Goal: Information Seeking & Learning: Learn about a topic

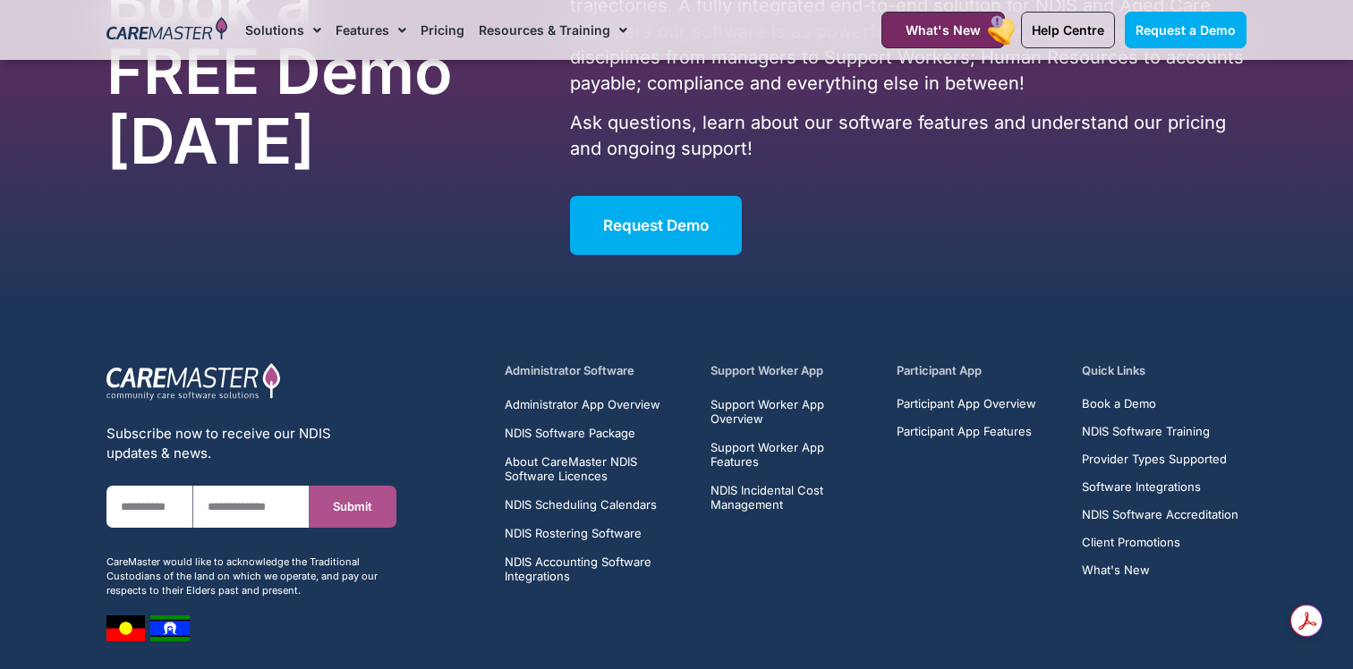
scroll to position [5482, 0]
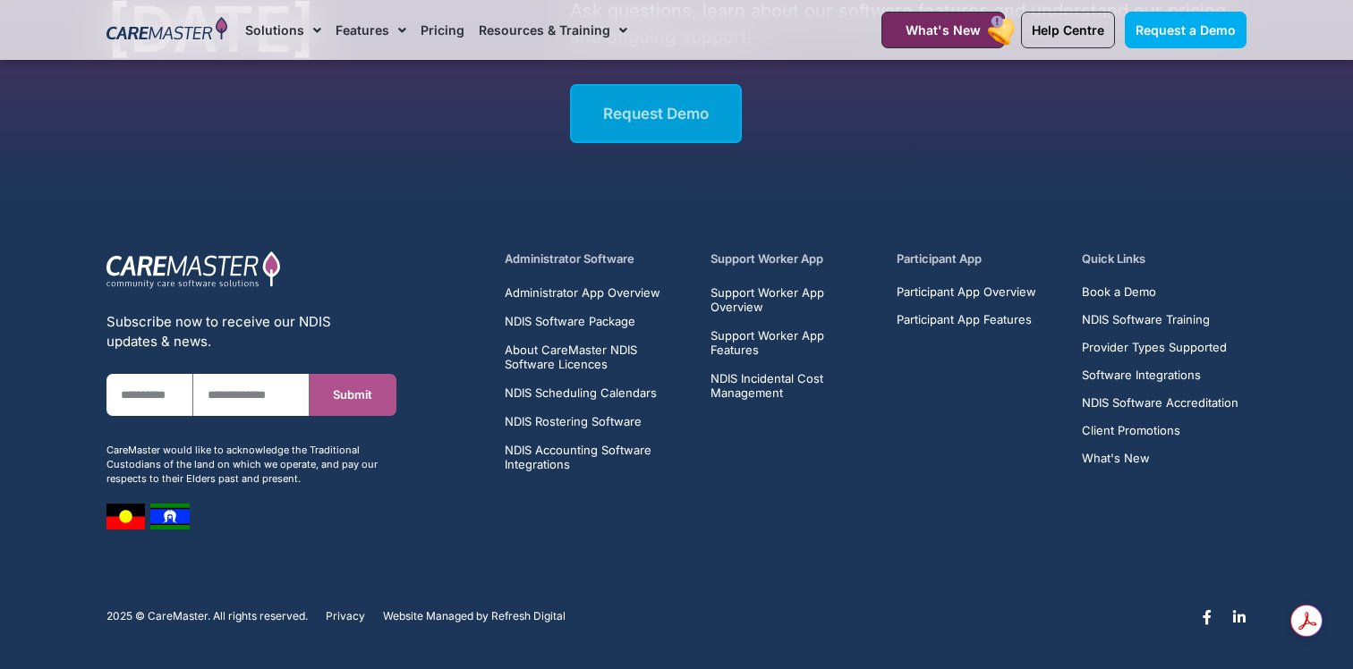
click at [700, 119] on span "Request Demo" at bounding box center [656, 114] width 106 height 18
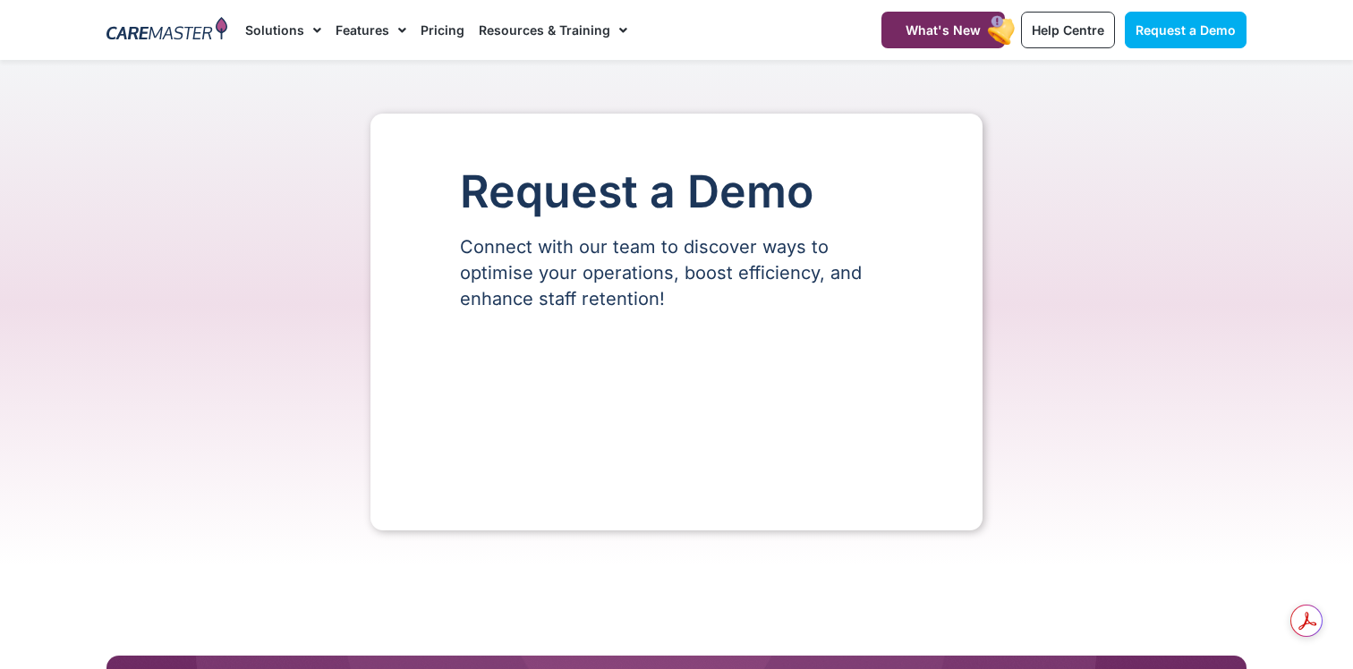
select select "**"
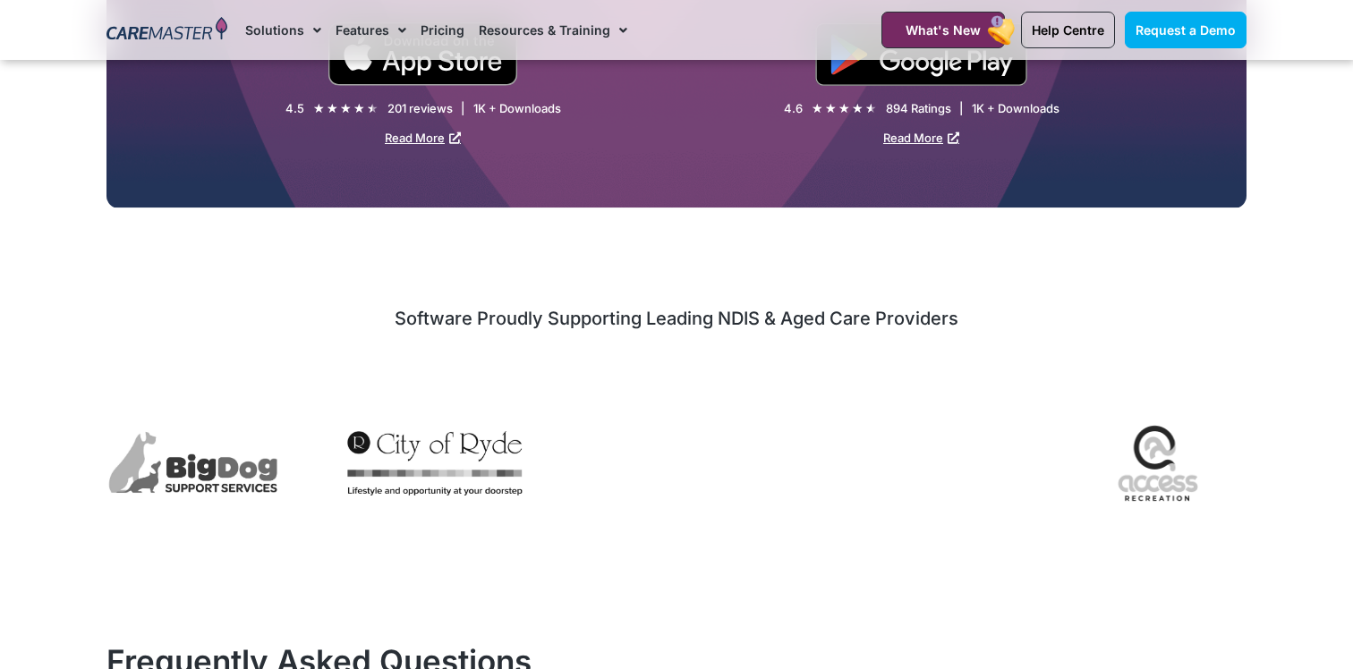
scroll to position [1713, 0]
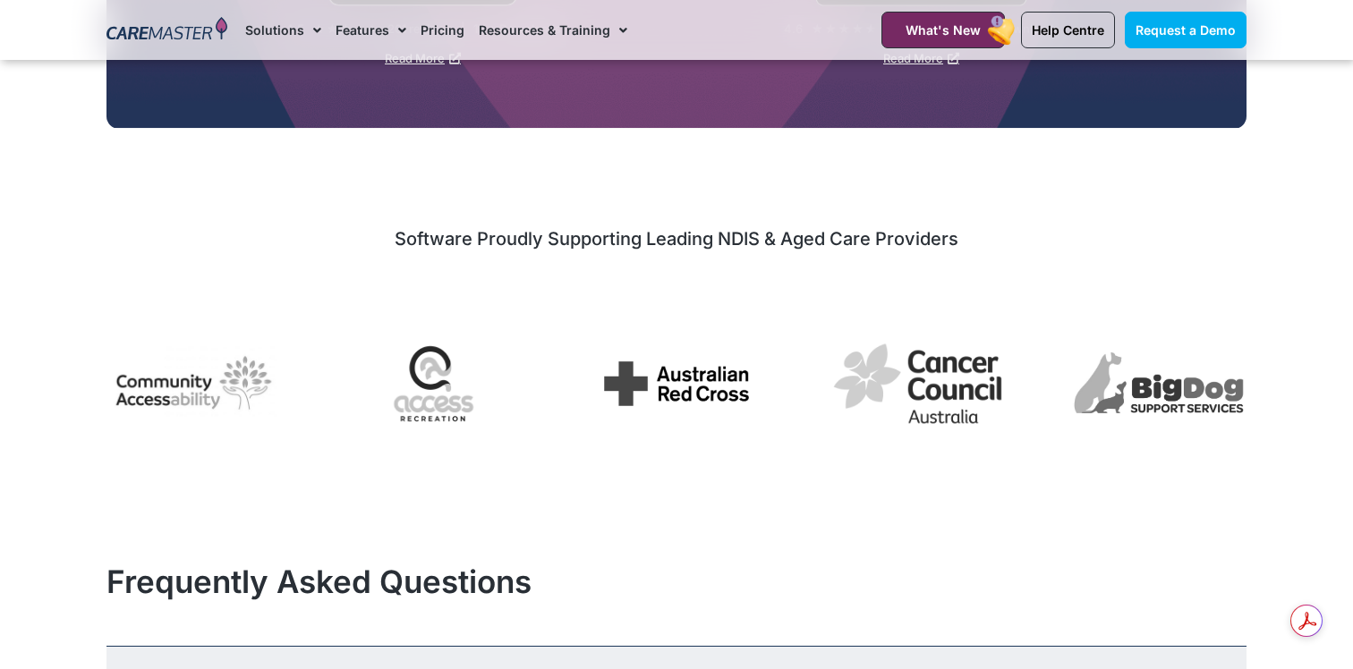
click at [1022, 539] on div "Request a Demo Connect with our team to discover ways to optimise your operatio…" at bounding box center [676, 26] width 1353 height 3359
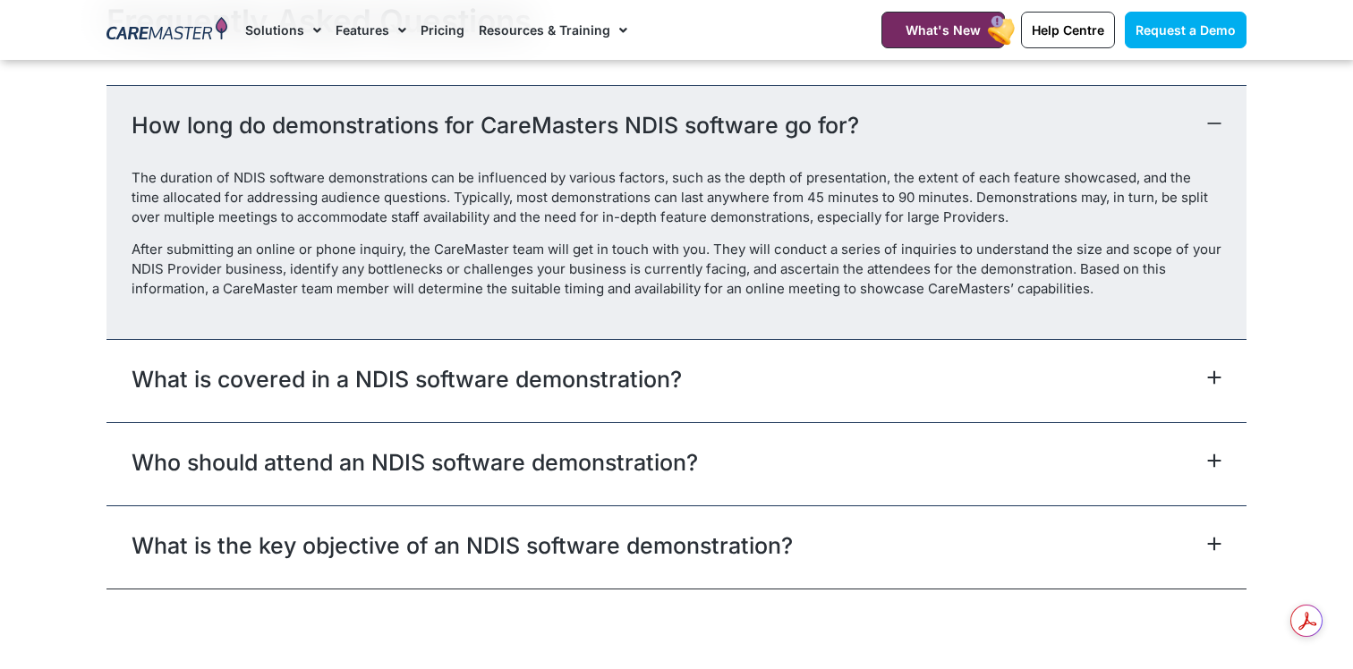
scroll to position [2279, 0]
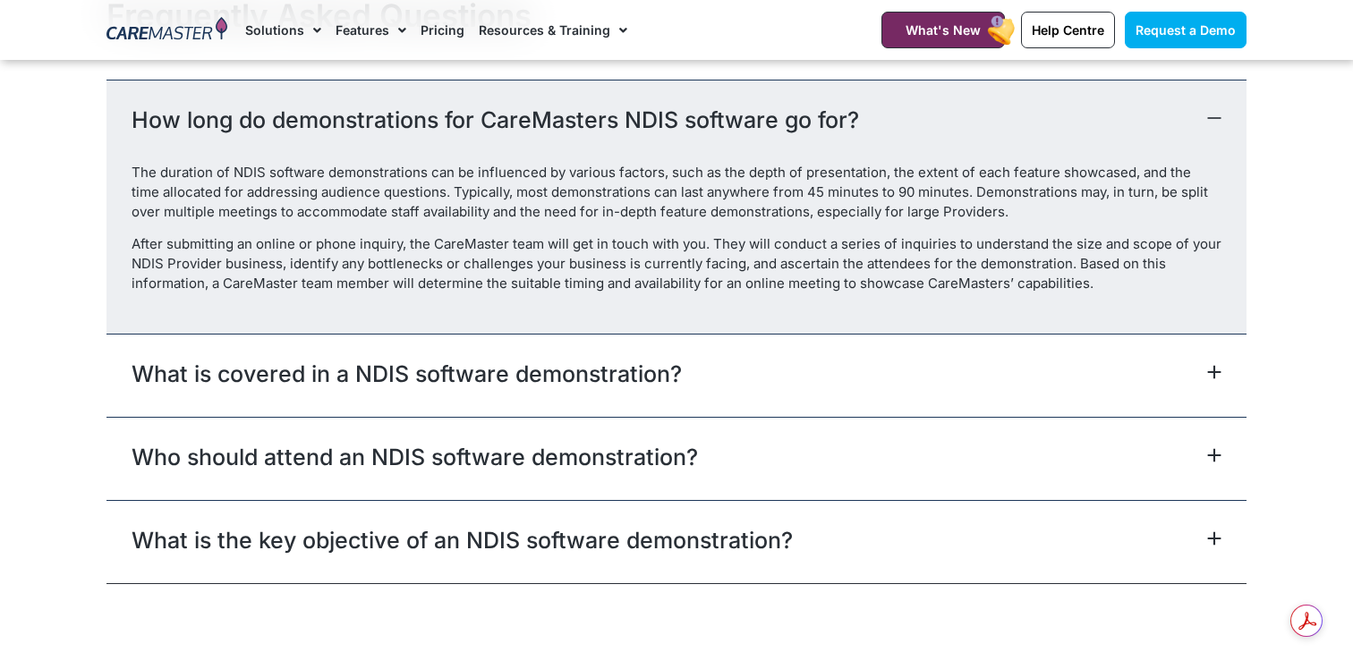
click at [1033, 372] on div "What is covered in a NDIS software demonstration?" at bounding box center [676, 375] width 1140 height 83
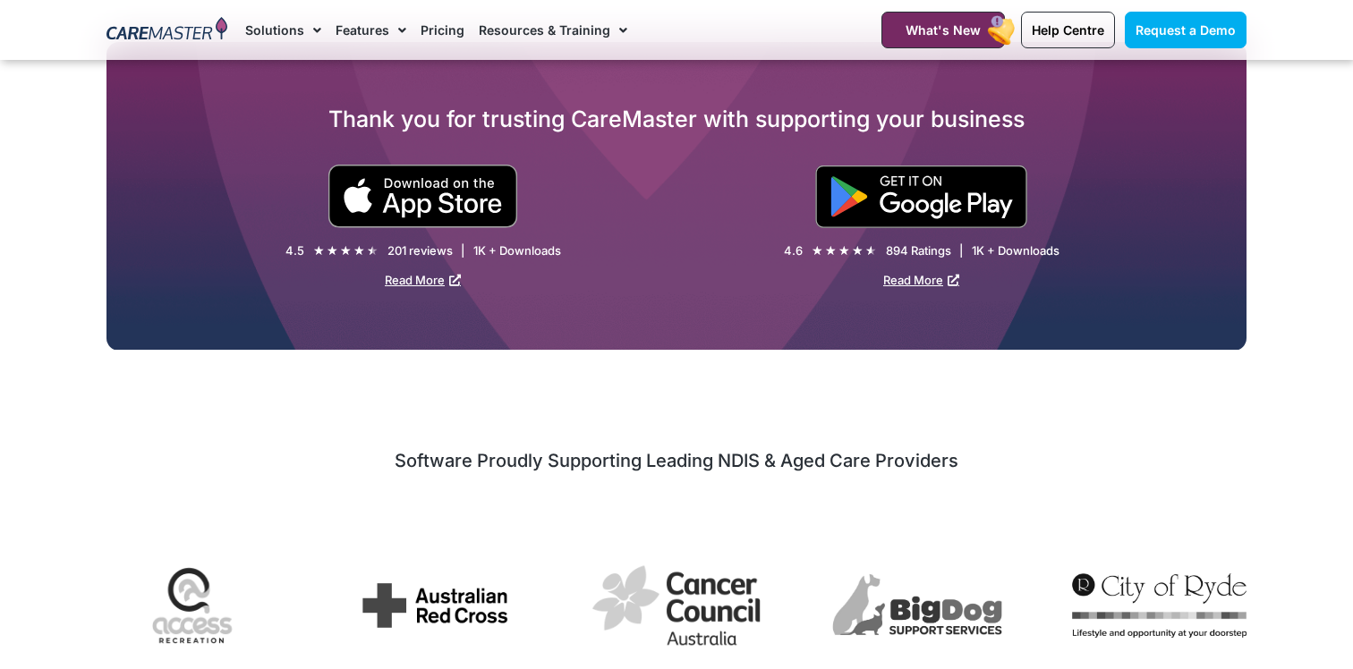
scroll to position [848, 0]
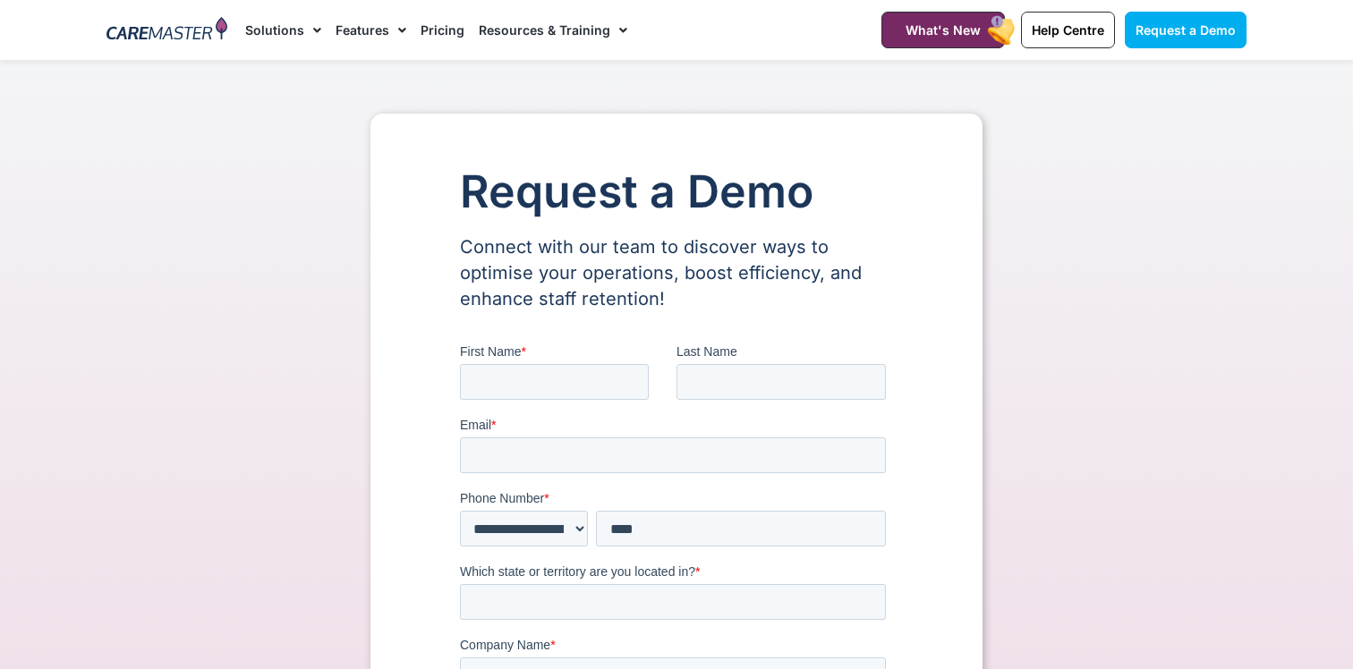
click at [430, 19] on link "Pricing" at bounding box center [443, 30] width 44 height 60
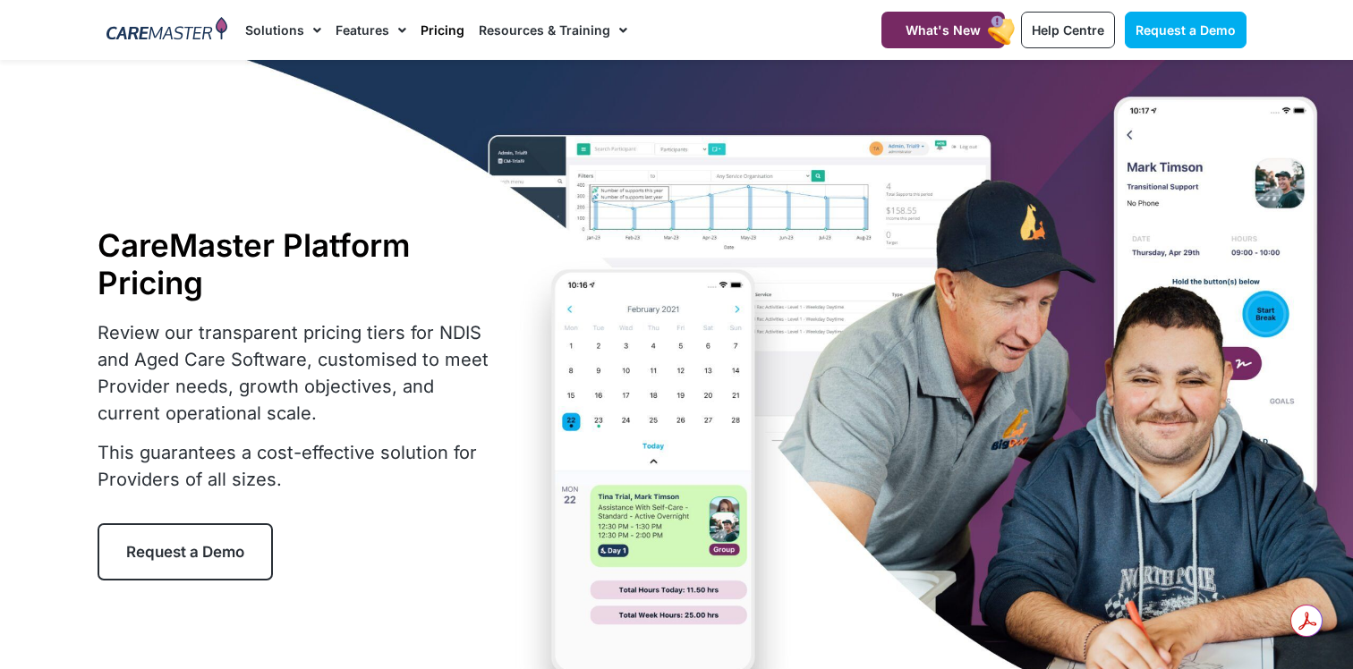
click at [266, 342] on p "Review our transparent pricing tiers for NDIS and Aged Care Software, customise…" at bounding box center [299, 372] width 403 height 107
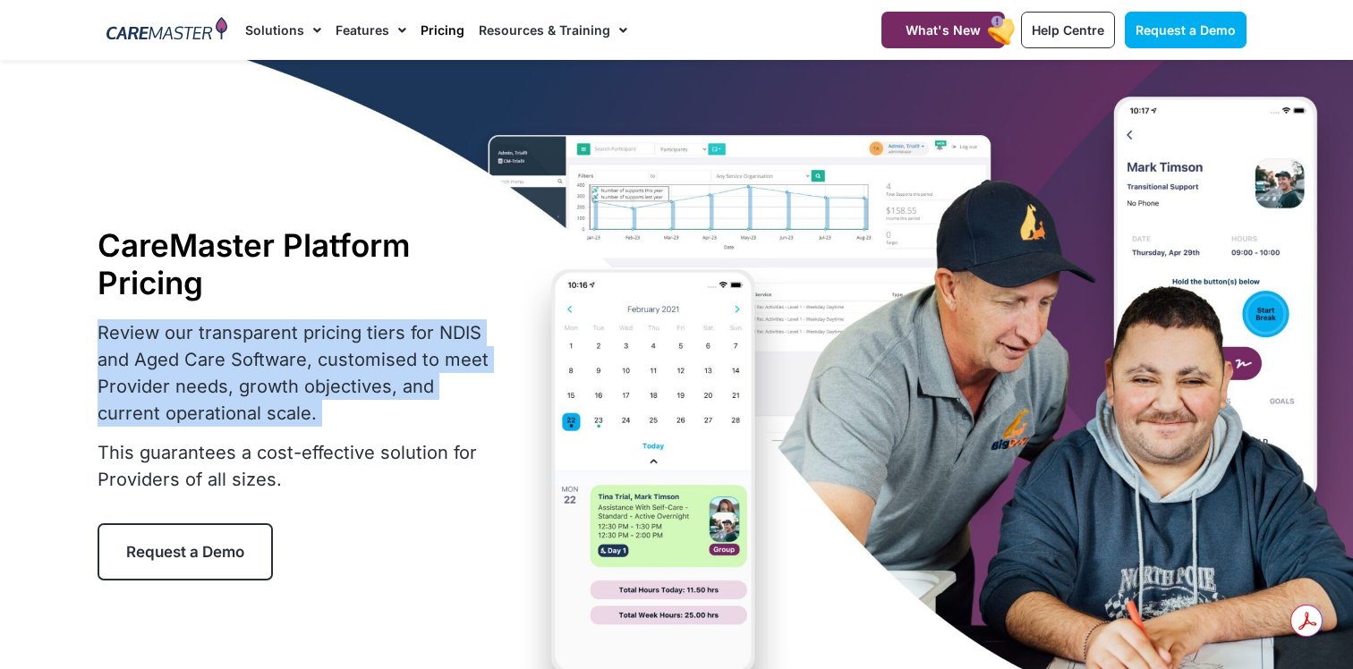
click at [266, 342] on p "Review our transparent pricing tiers for NDIS and Aged Care Software, customise…" at bounding box center [299, 372] width 403 height 107
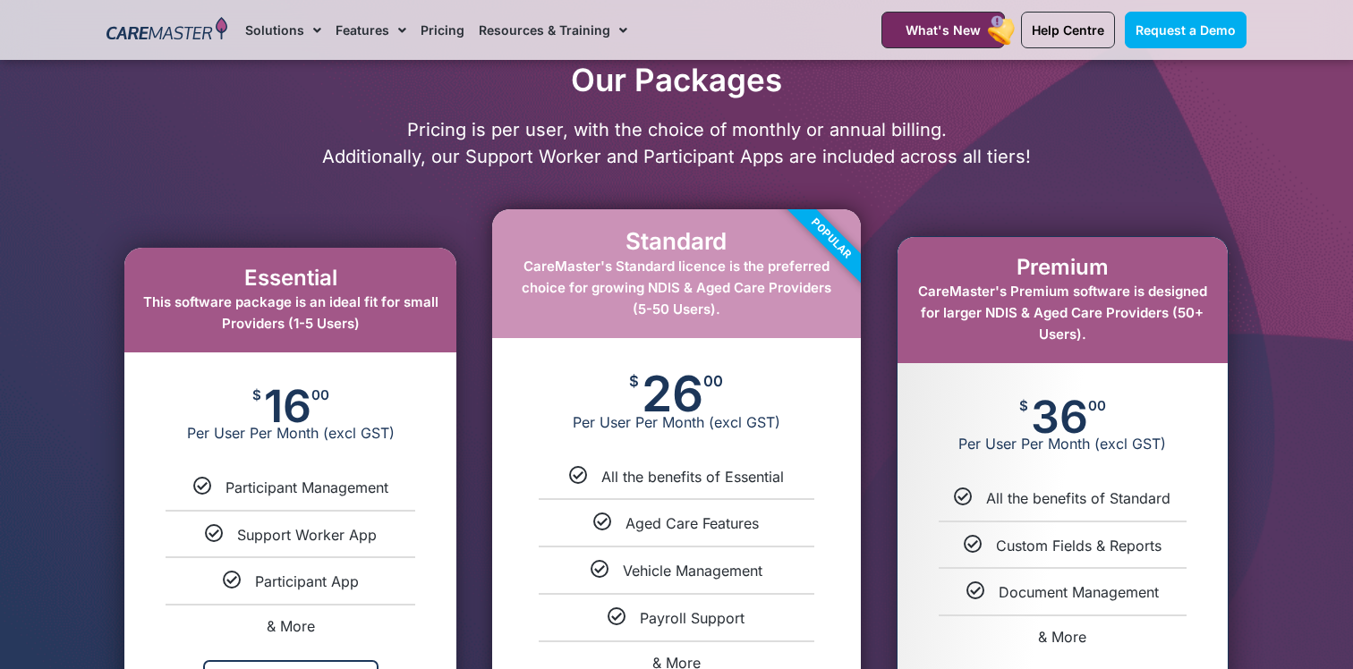
scroll to position [839, 0]
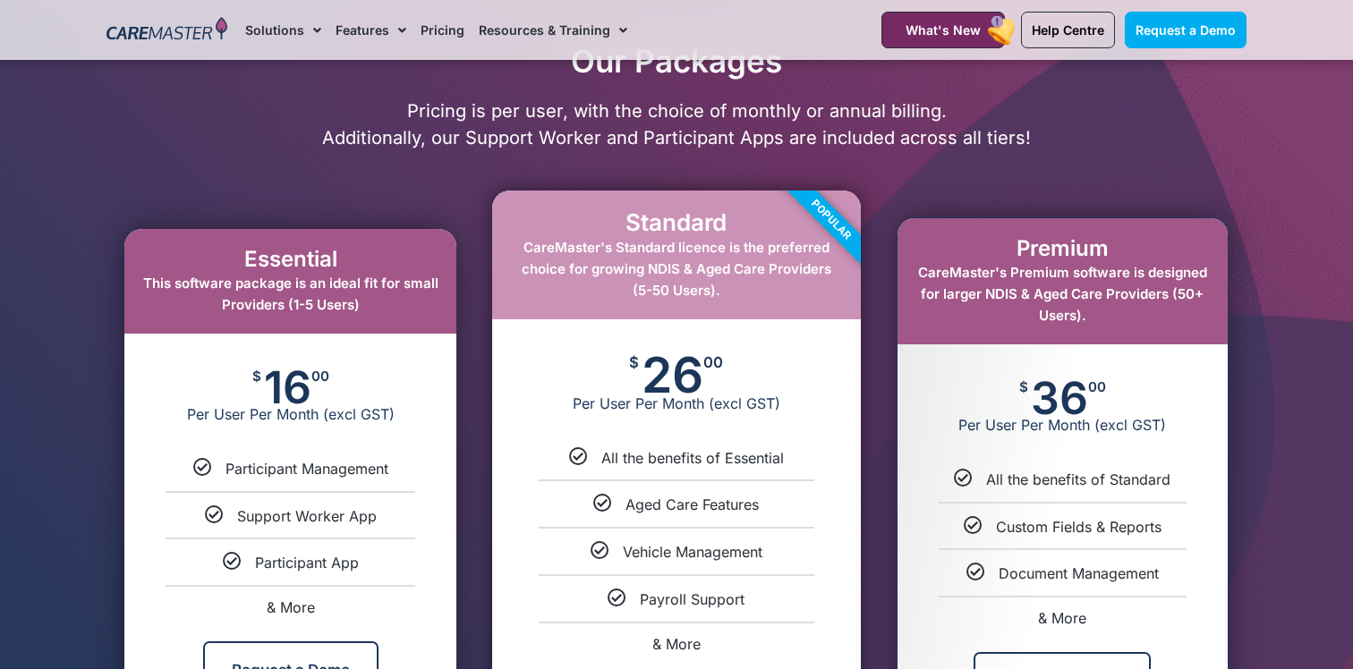
click at [309, 174] on div "Our Packages Pricing is per user, with the choice of monthly or annual billing.…" at bounding box center [677, 407] width 1158 height 731
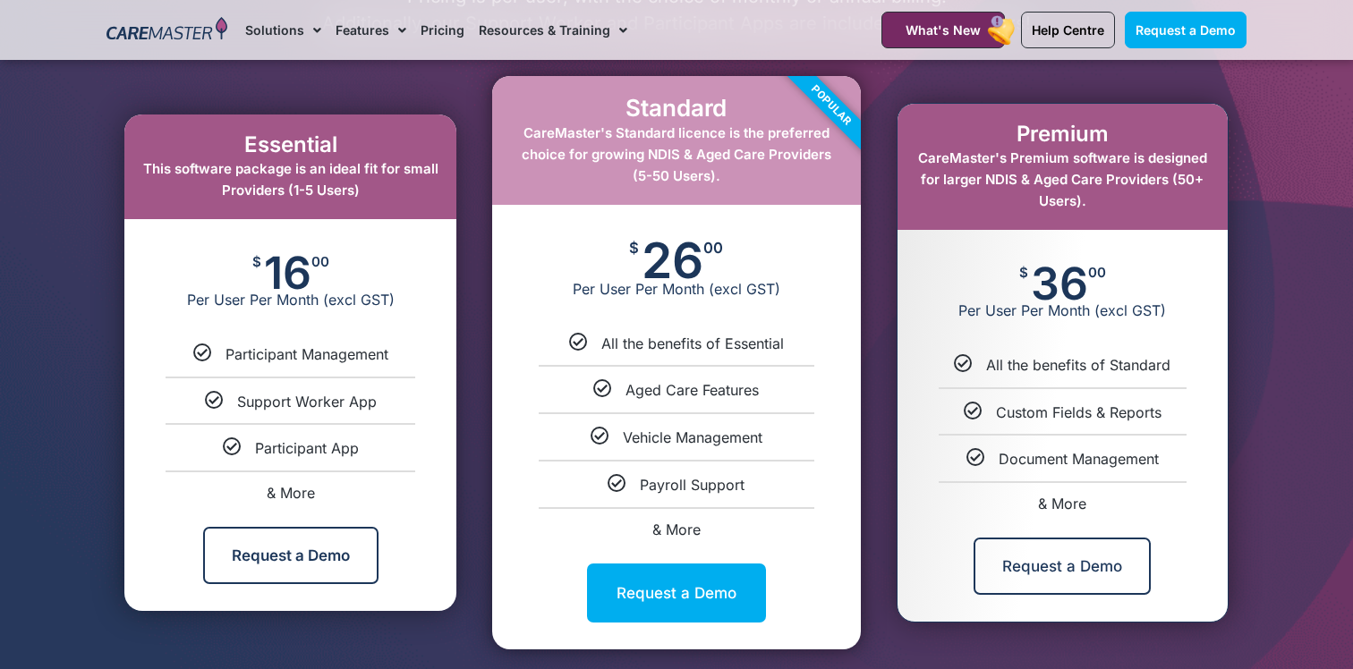
scroll to position [955, 0]
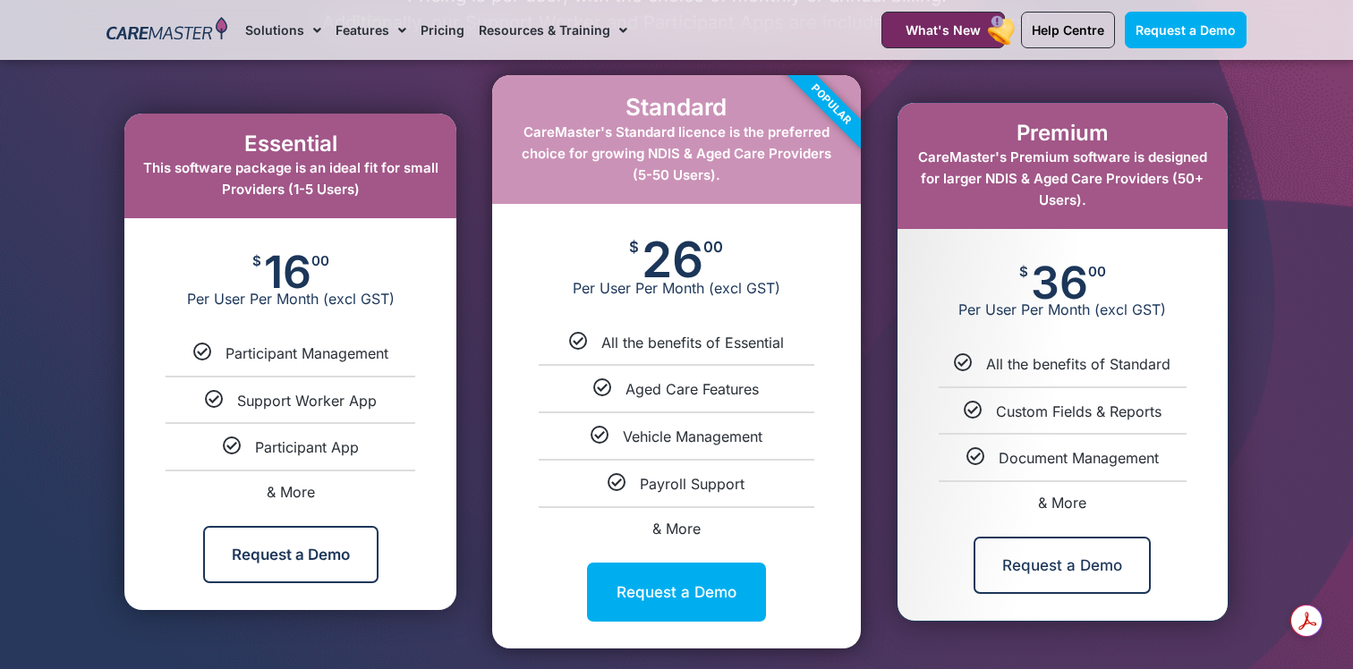
click at [293, 354] on span "Participant Management" at bounding box center [306, 354] width 163 height 18
click at [857, 283] on span "Per User Per Month (excl GST)" at bounding box center [676, 288] width 368 height 18
click at [685, 523] on span "& More" at bounding box center [676, 529] width 48 height 18
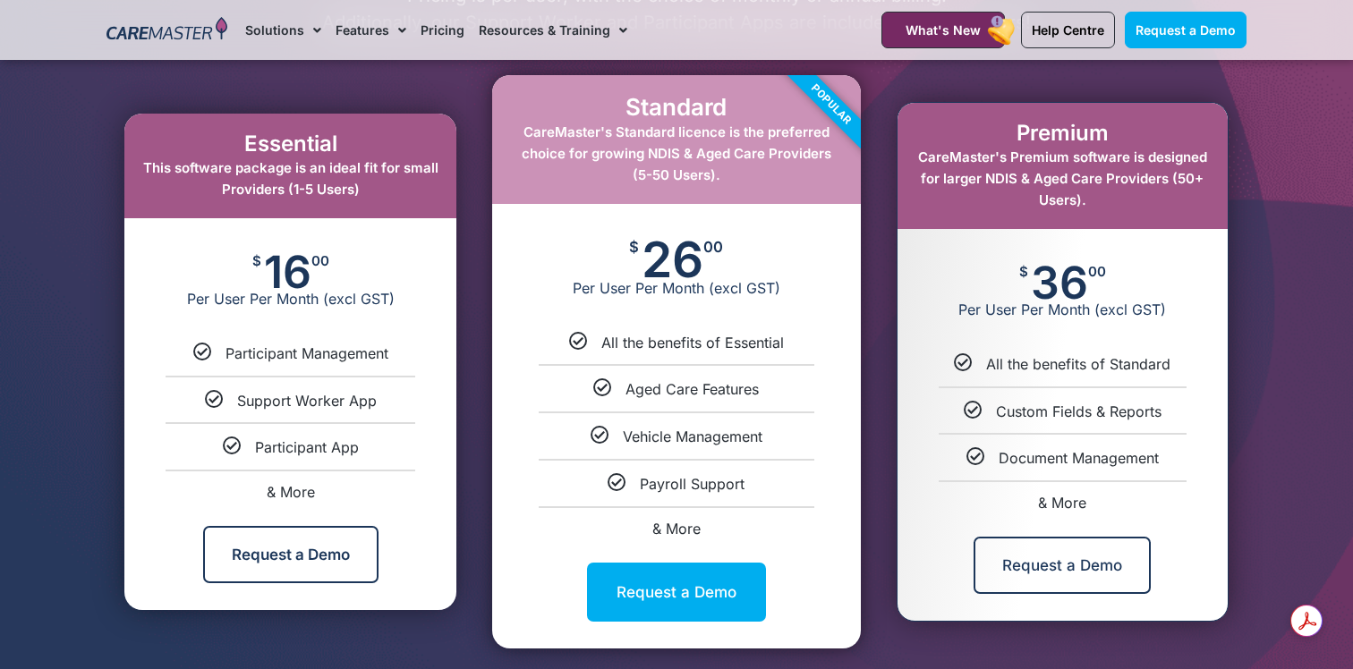
select select "****"
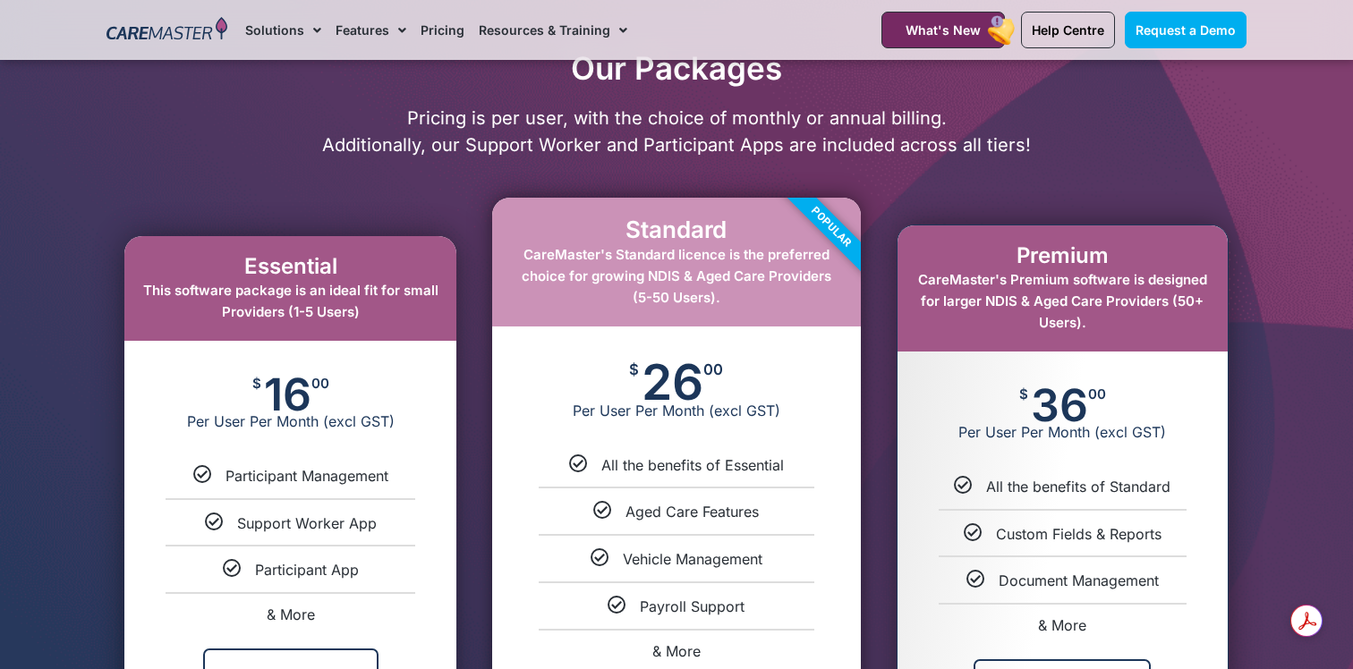
scroll to position [653, 0]
